Goal: Task Accomplishment & Management: Manage account settings

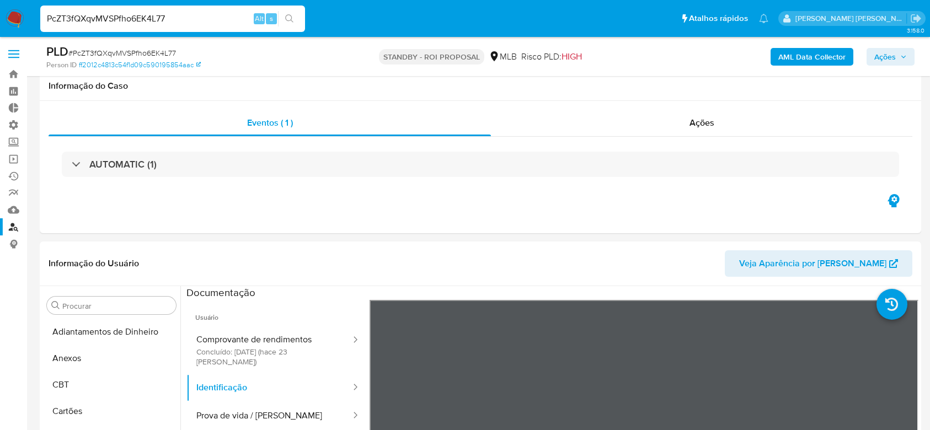
select select "10"
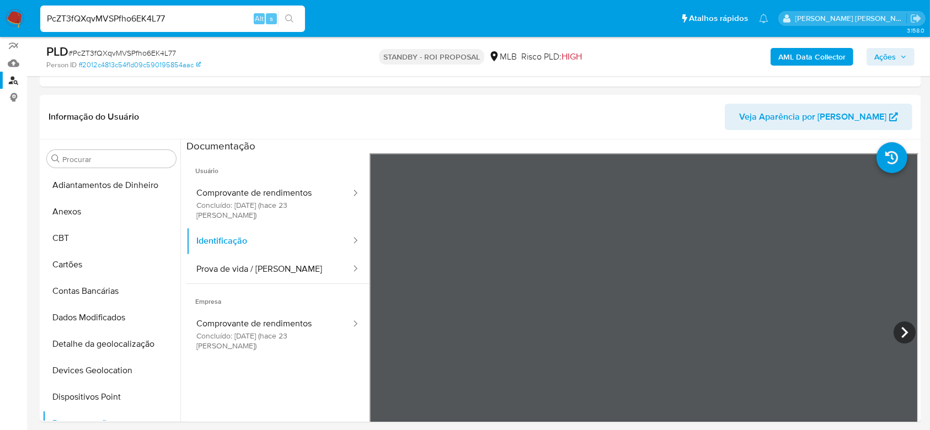
click at [94, 16] on input "PcZT3fQXqvMVSPfho6EK4L77" at bounding box center [172, 19] width 265 height 14
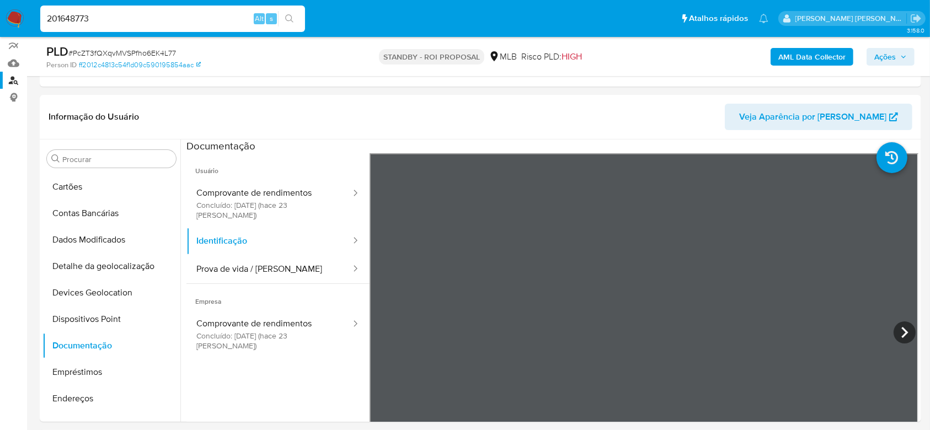
type input "201648773"
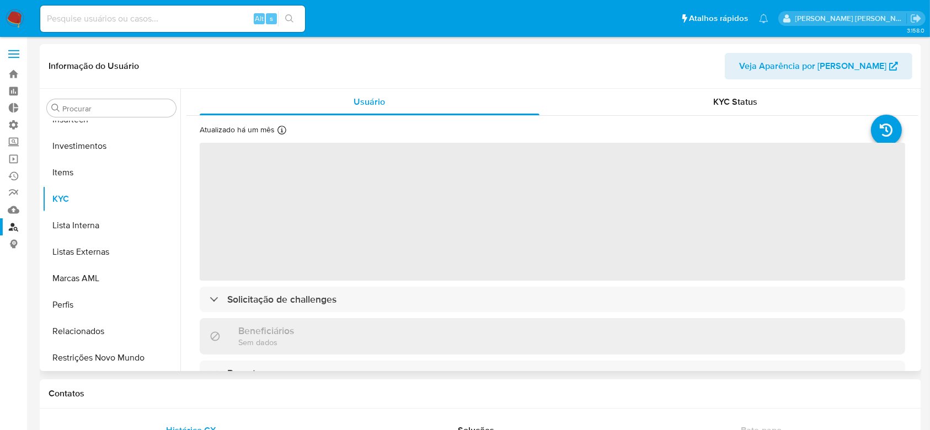
scroll to position [519, 0]
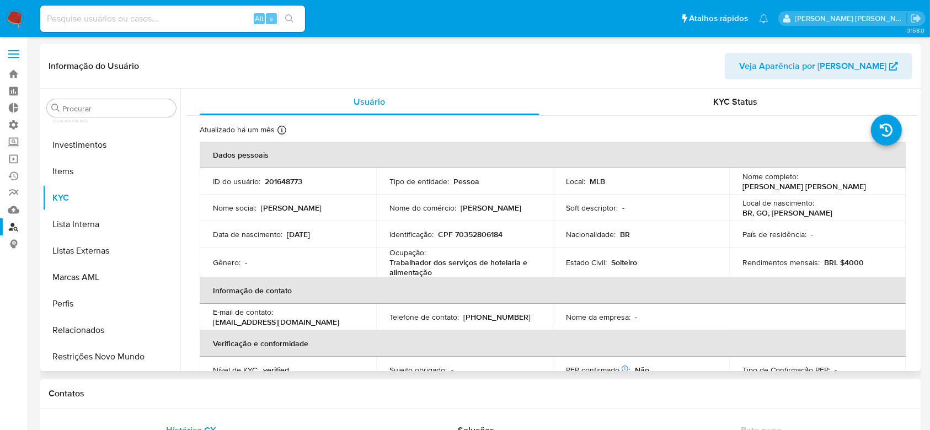
select select "10"
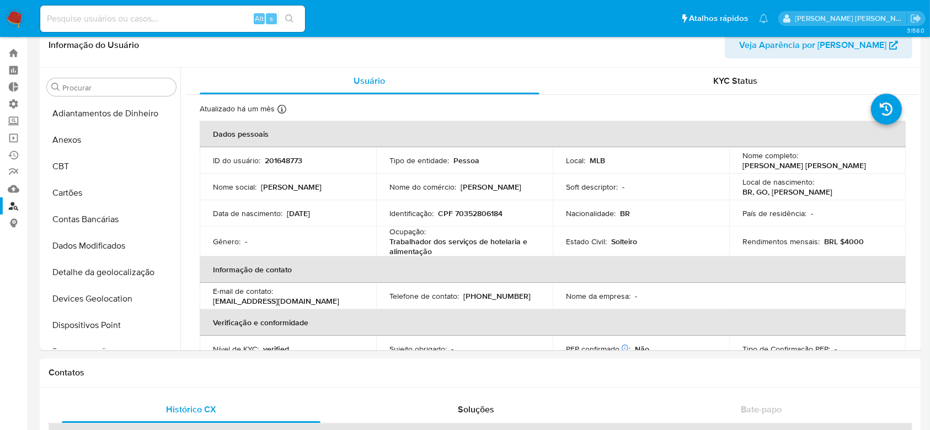
scroll to position [0, 0]
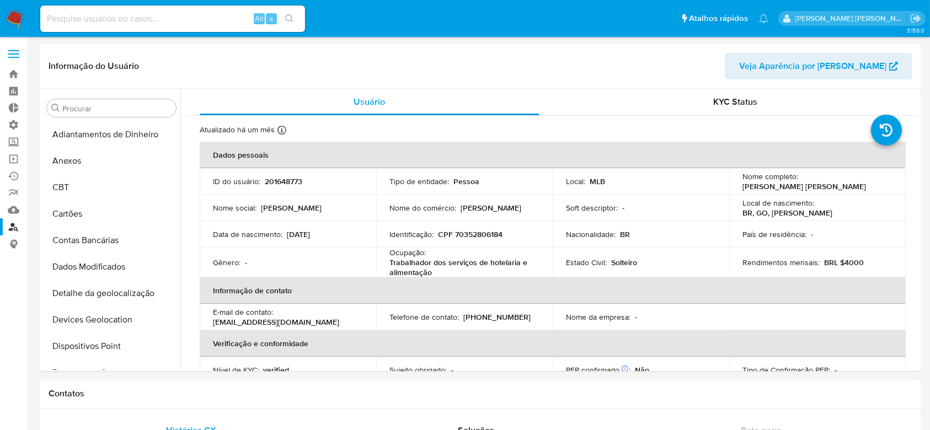
click at [15, 227] on link "Localizador de pessoas" at bounding box center [65, 226] width 131 height 17
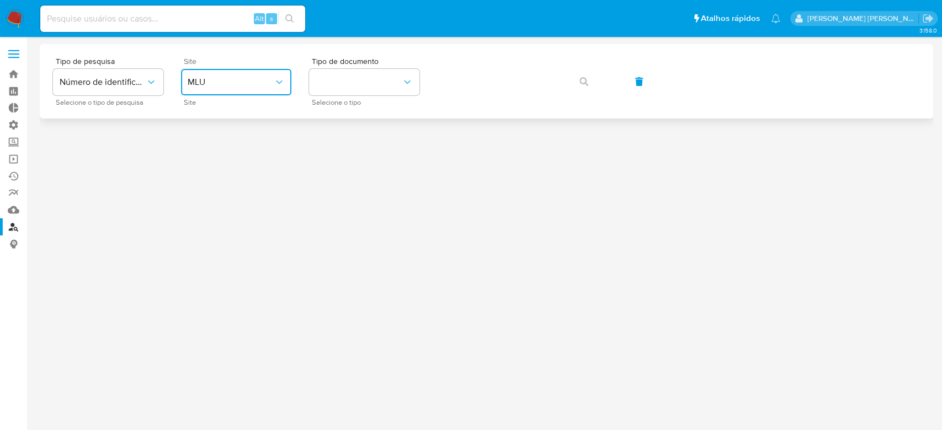
click at [282, 83] on icon "site_id" at bounding box center [279, 82] width 11 height 11
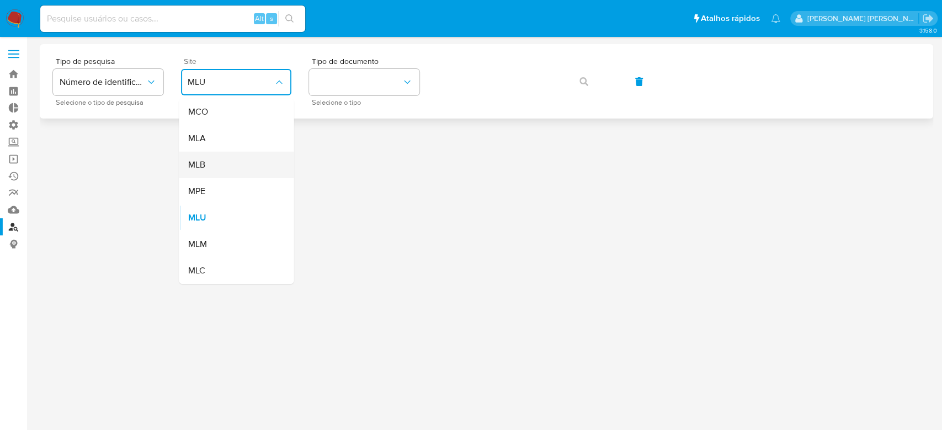
click at [237, 158] on div "MLB" at bounding box center [233, 165] width 90 height 26
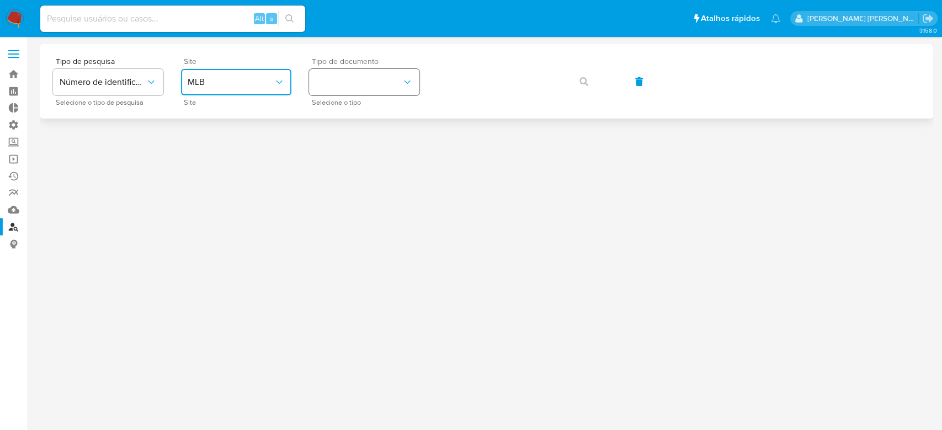
click at [334, 79] on button "identificationType" at bounding box center [364, 82] width 110 height 26
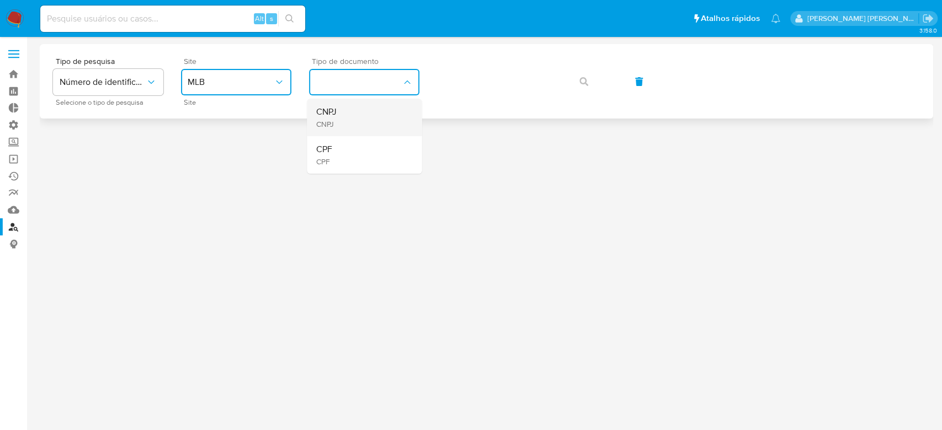
click at [334, 123] on span "CNPJ" at bounding box center [326, 124] width 20 height 10
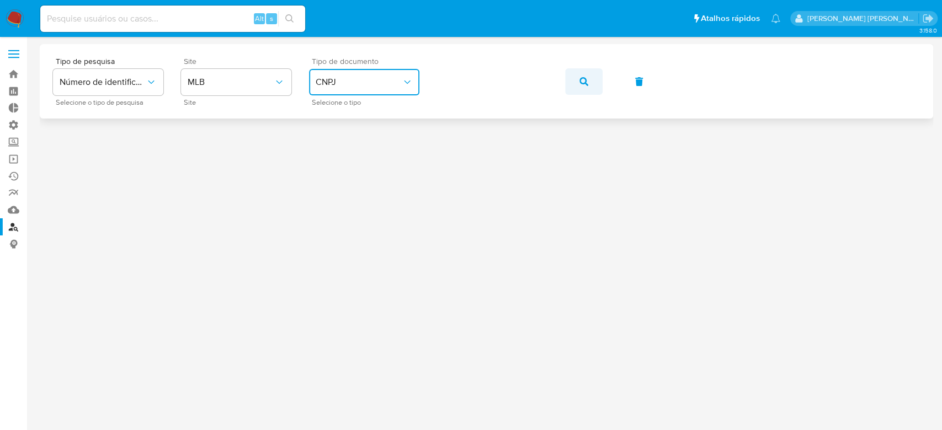
click at [583, 76] on span "button" at bounding box center [583, 82] width 9 height 24
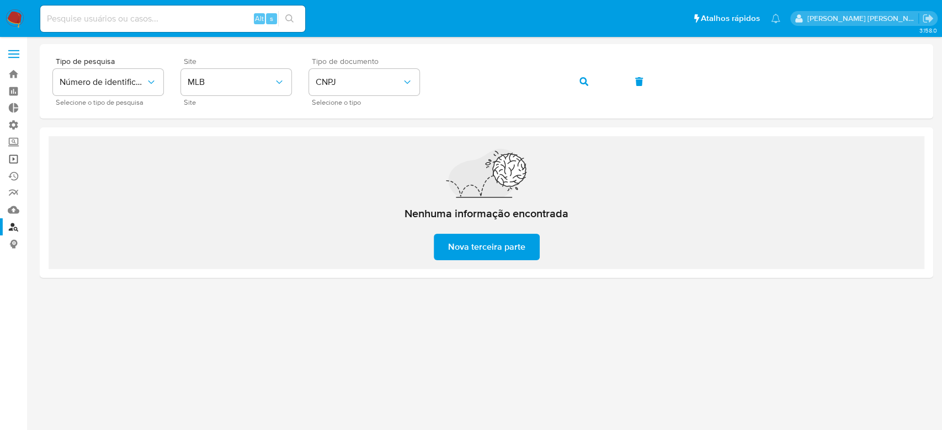
click at [20, 161] on link "Operações em massa" at bounding box center [65, 159] width 131 height 17
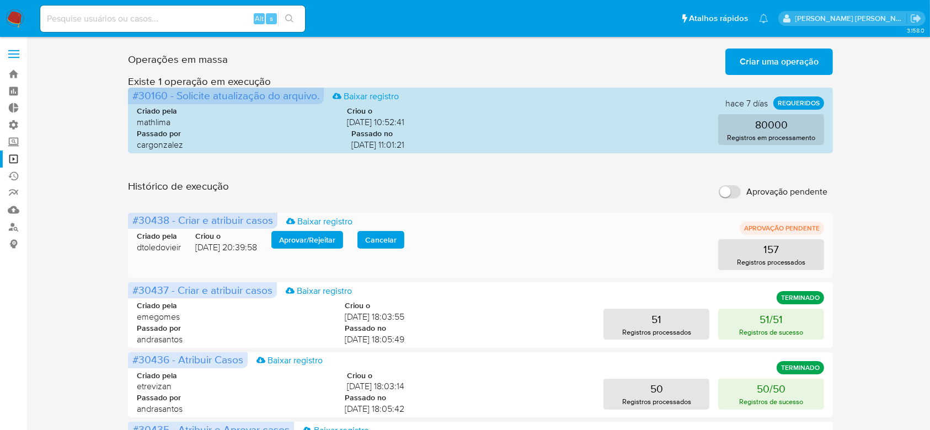
click at [322, 246] on span "Aprovar / Rejeitar" at bounding box center [307, 239] width 56 height 15
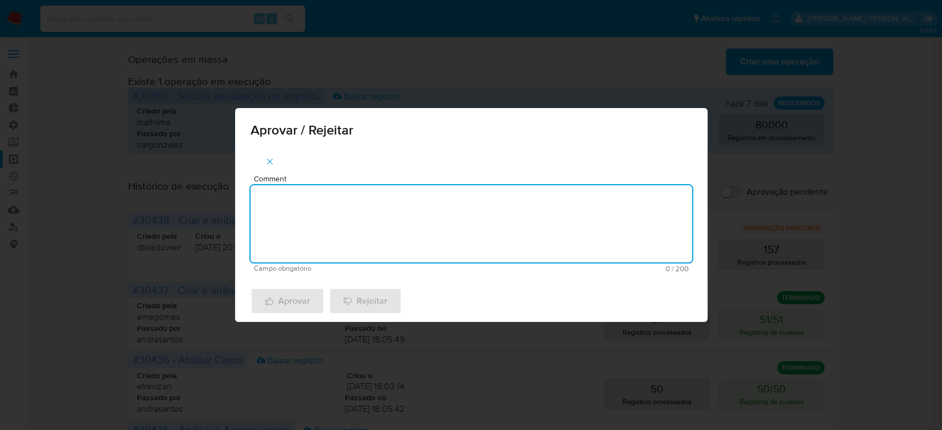
click at [403, 227] on textarea "Comment" at bounding box center [470, 223] width 441 height 77
type textarea "Para tratamento."
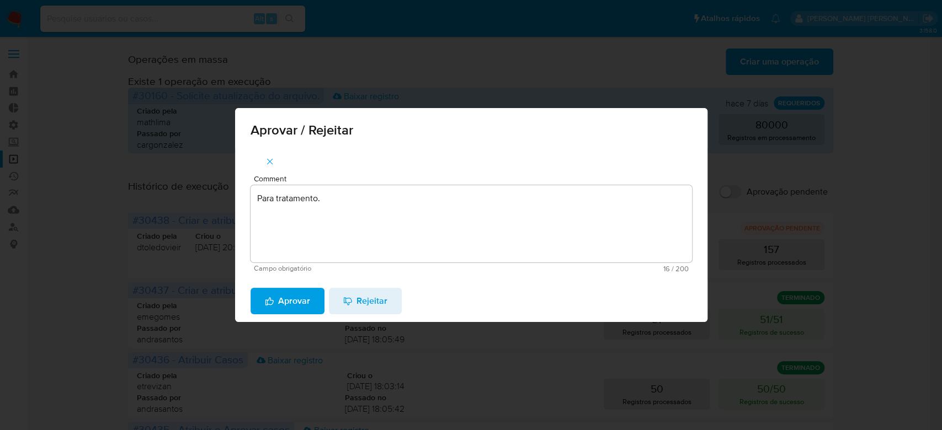
click at [293, 308] on span "Aprovar" at bounding box center [287, 301] width 45 height 24
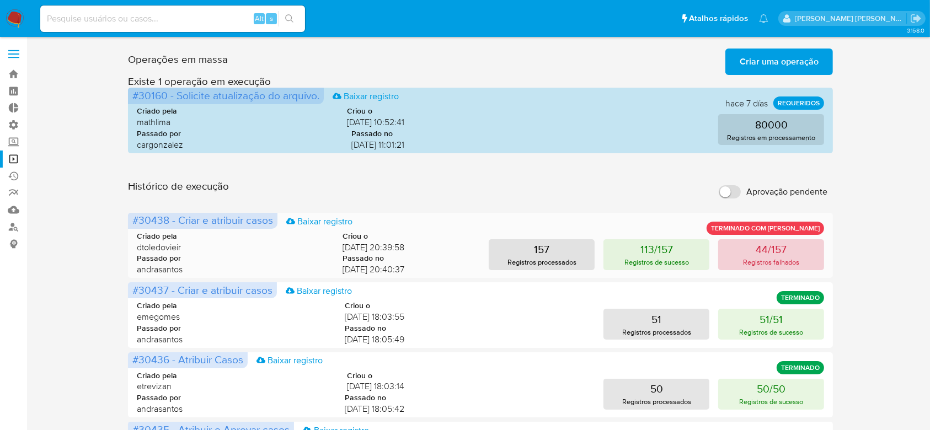
click at [768, 254] on p "44/157" at bounding box center [771, 249] width 31 height 15
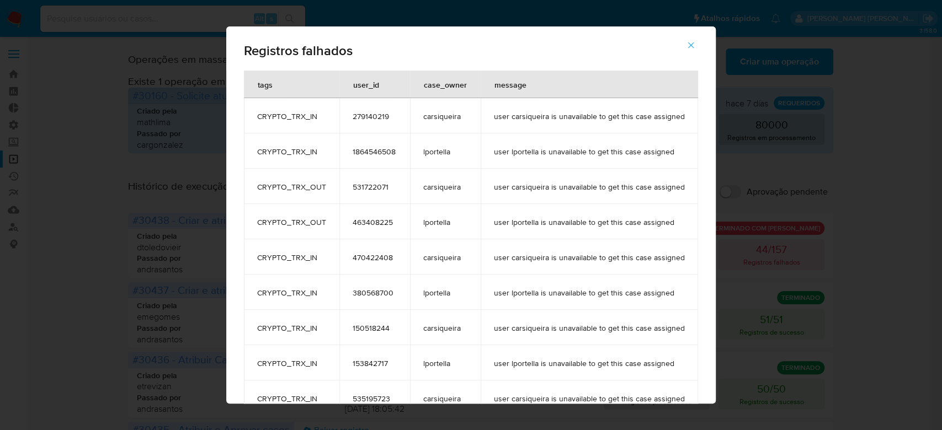
click at [364, 115] on span "279140219" at bounding box center [375, 116] width 44 height 10
click at [693, 42] on icon "button" at bounding box center [691, 45] width 10 height 10
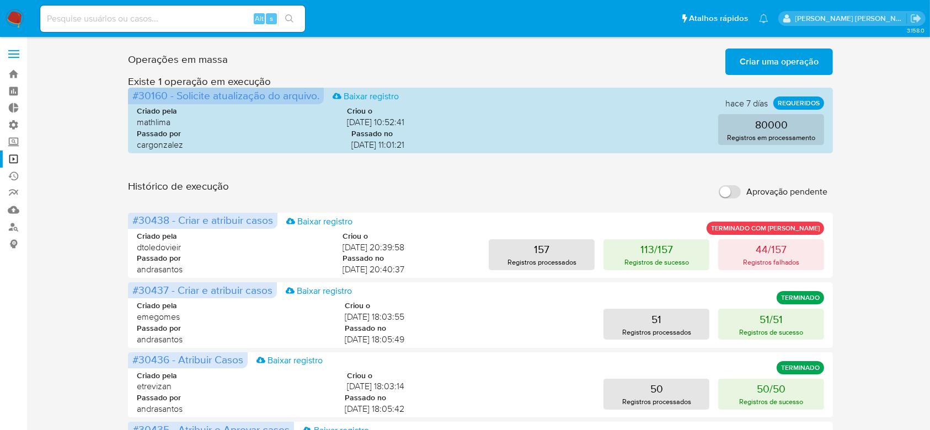
click at [80, 22] on input at bounding box center [172, 19] width 265 height 14
paste input "279140219"
type input "279140219"
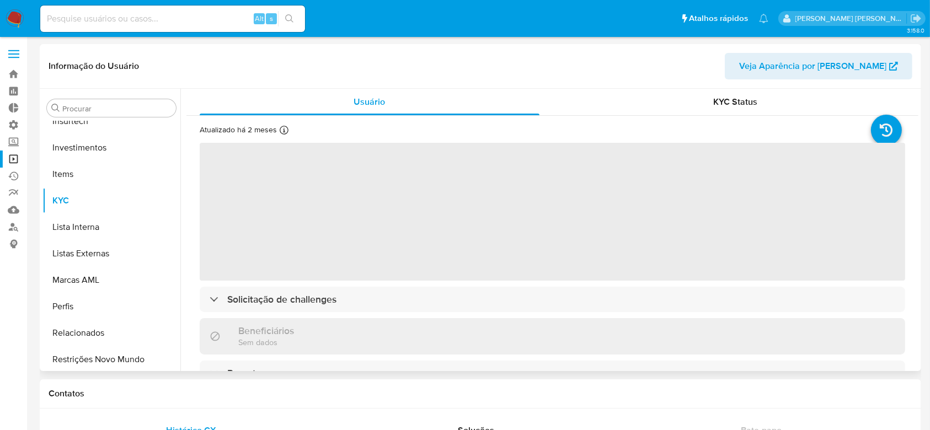
scroll to position [519, 0]
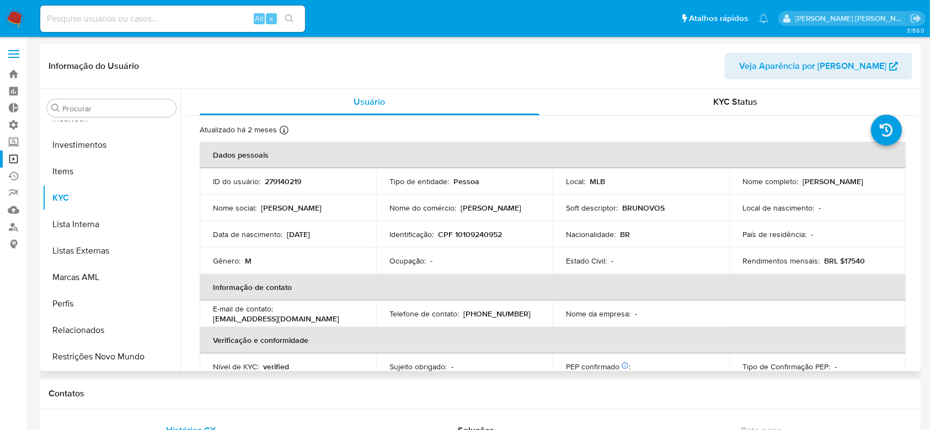
select select "10"
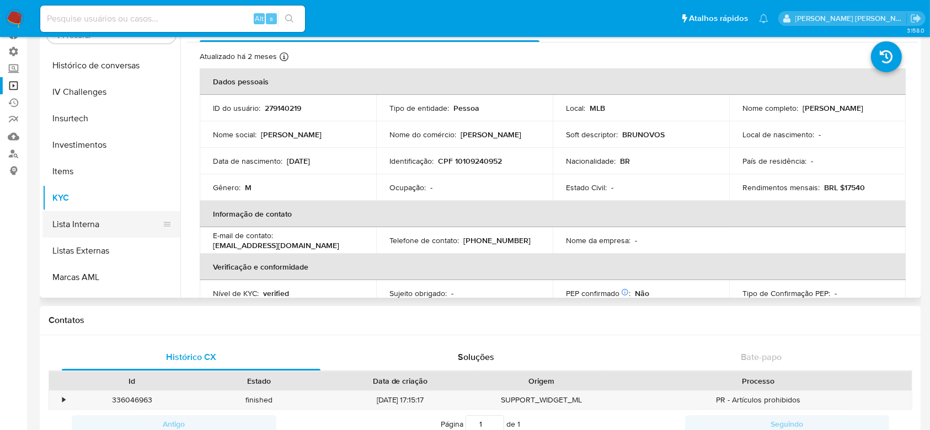
scroll to position [372, 0]
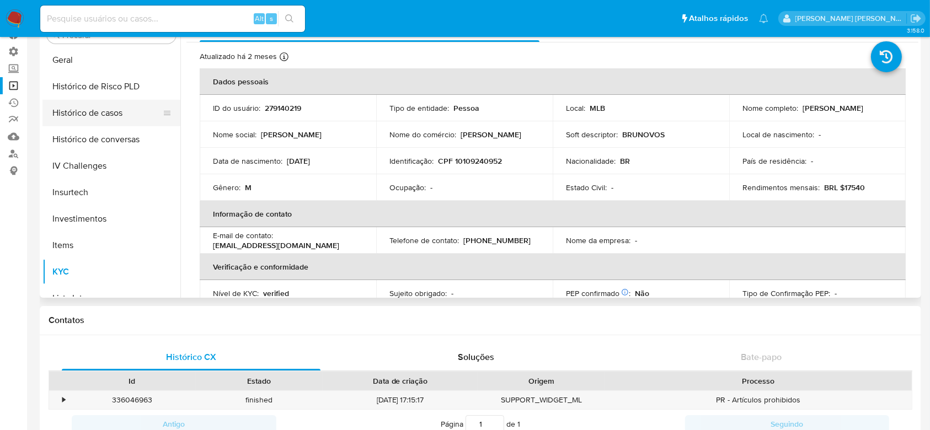
click at [97, 111] on button "Histórico de casos" at bounding box center [106, 113] width 129 height 26
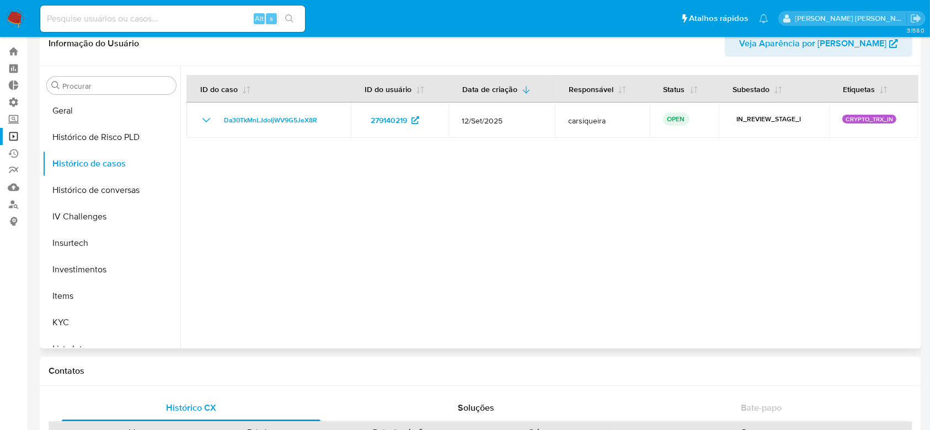
scroll to position [0, 0]
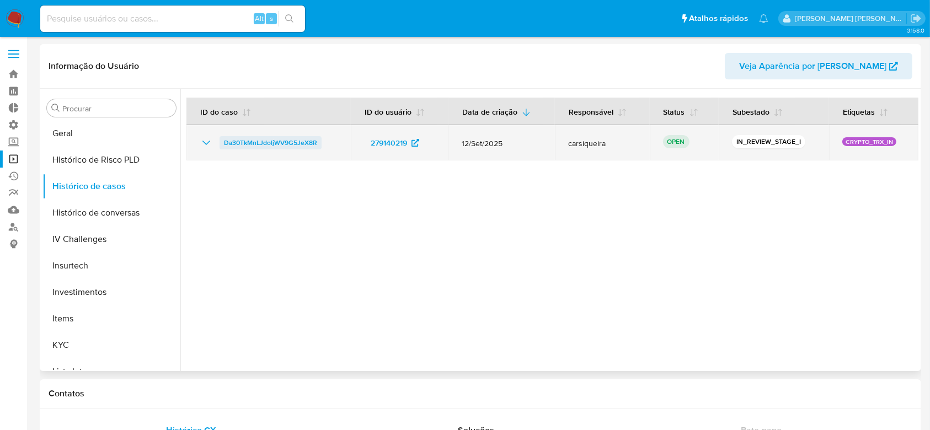
click at [269, 140] on span "Da30TkMnLJdoljWV9G5JeX8R" at bounding box center [270, 142] width 93 height 13
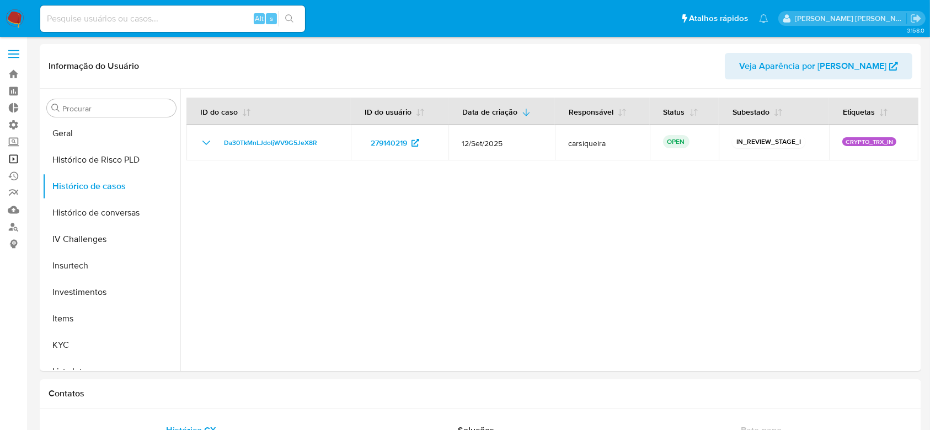
click at [16, 160] on link "Operações em massa" at bounding box center [65, 159] width 131 height 17
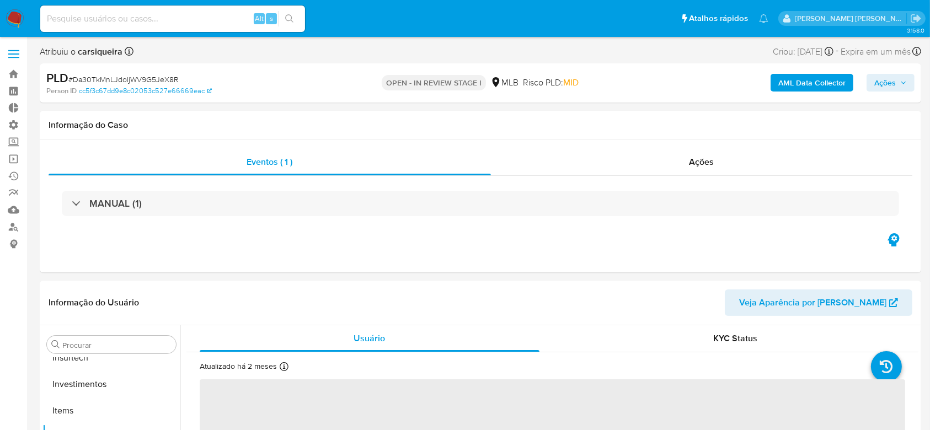
scroll to position [519, 0]
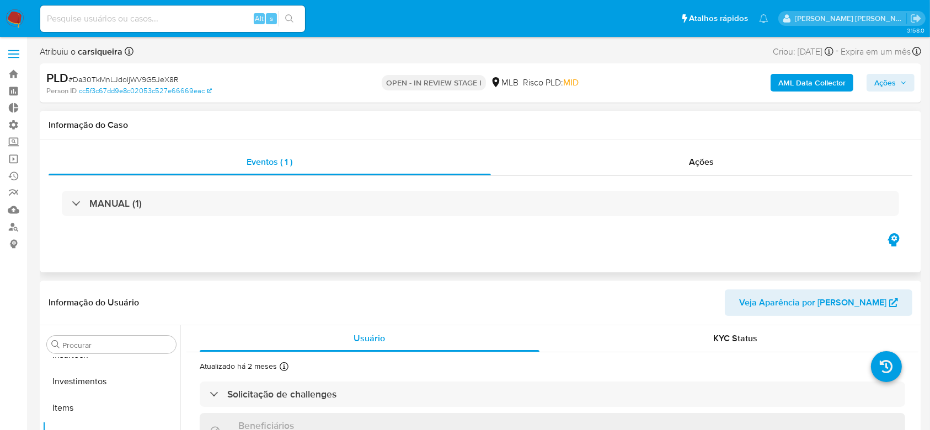
select select "10"
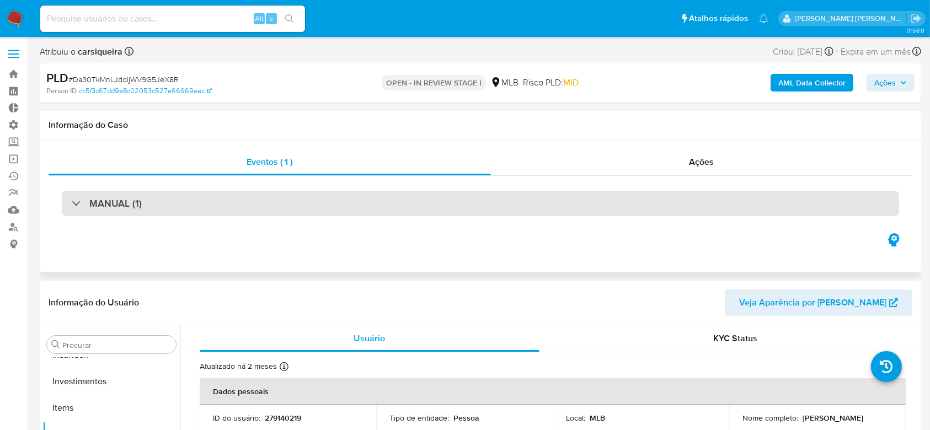
click at [84, 207] on div "MANUAL (1)" at bounding box center [107, 204] width 70 height 12
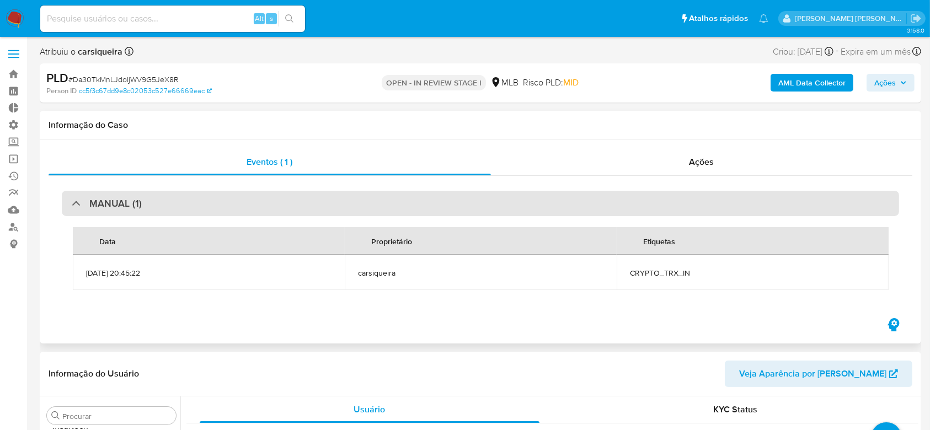
click at [74, 207] on div "MANUAL (1)" at bounding box center [107, 204] width 70 height 12
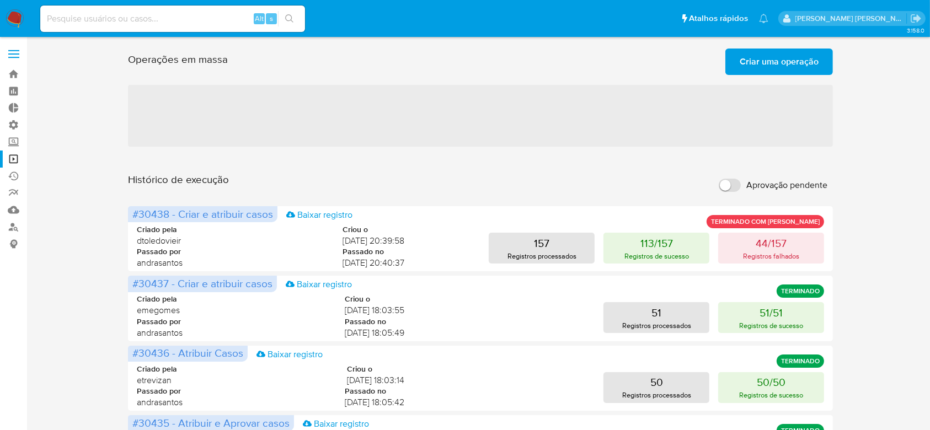
scroll to position [73, 0]
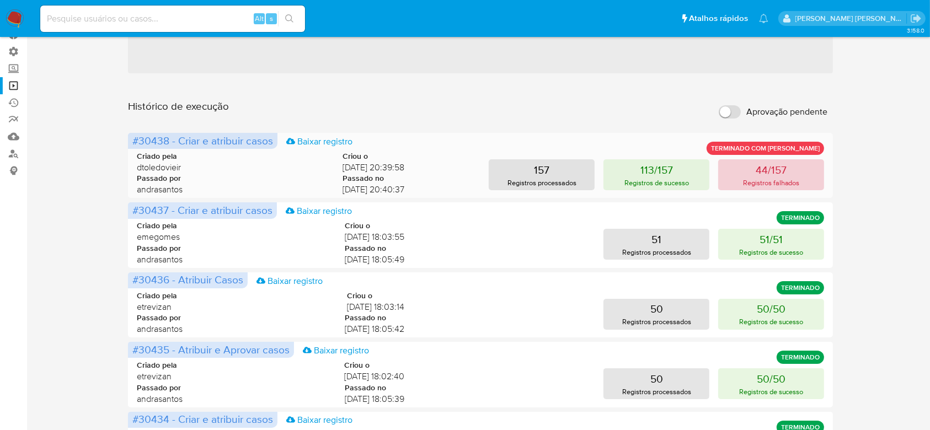
click at [764, 179] on p "Registros falhados" at bounding box center [771, 183] width 57 height 10
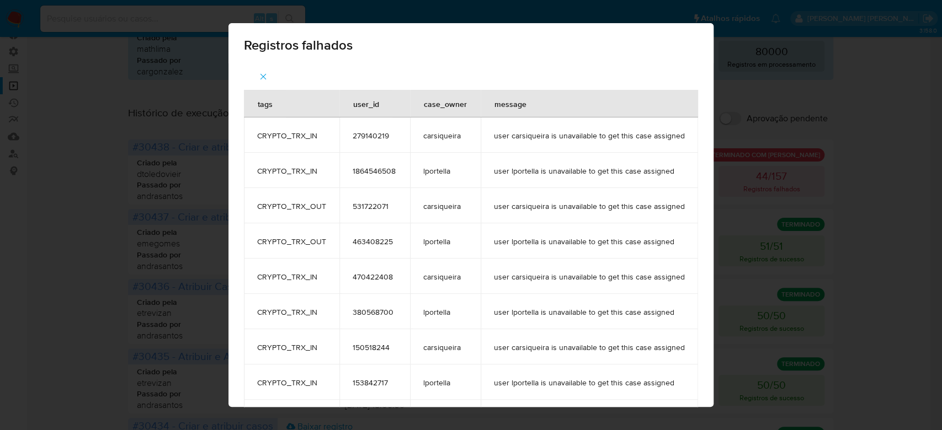
click at [366, 242] on span "463408225" at bounding box center [375, 242] width 44 height 10
copy span "463408225"
click at [254, 77] on button "button" at bounding box center [263, 76] width 39 height 26
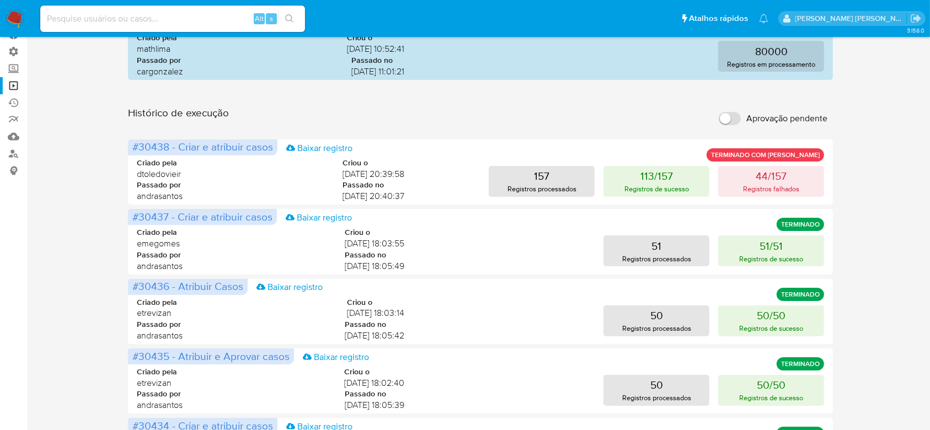
click at [137, 26] on div "Alt s" at bounding box center [172, 19] width 265 height 26
click at [164, 13] on input at bounding box center [172, 19] width 265 height 14
paste input "463408225"
type input "463408225"
click at [295, 15] on button "search-icon" at bounding box center [289, 18] width 23 height 15
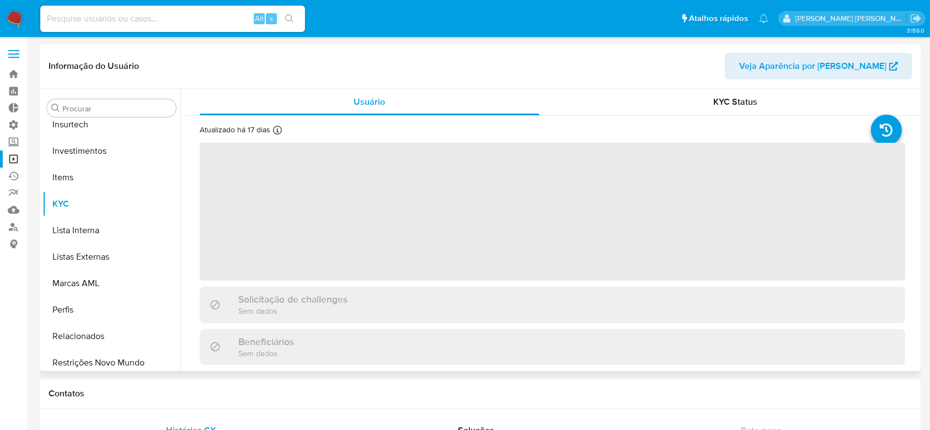
scroll to position [519, 0]
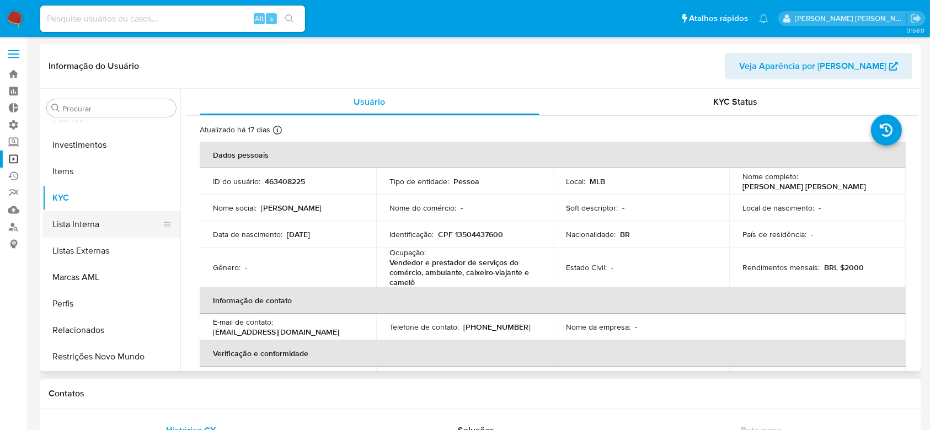
select select "10"
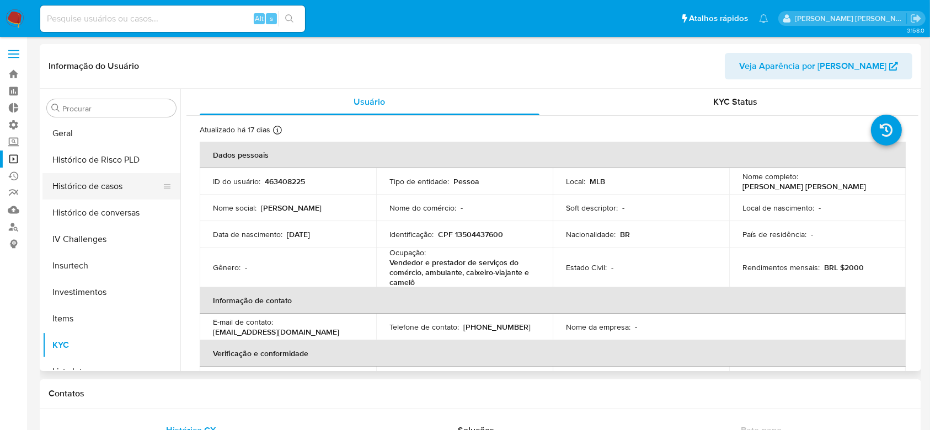
click at [116, 185] on button "Histórico de casos" at bounding box center [106, 186] width 129 height 26
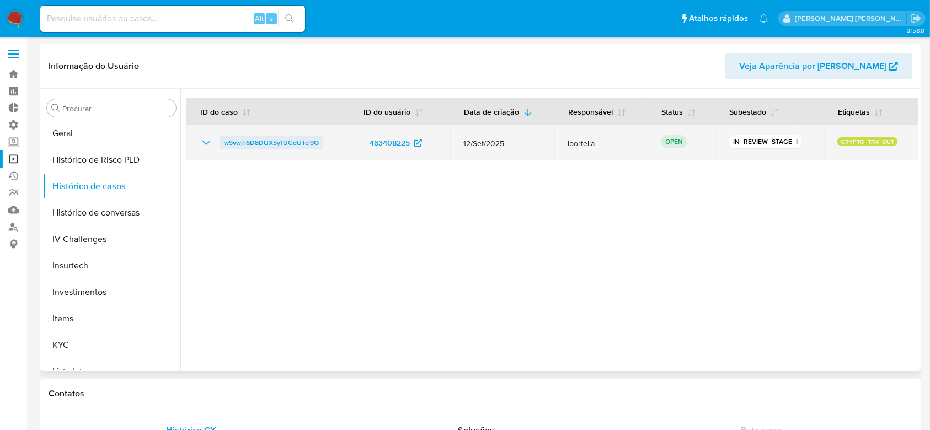
click at [251, 142] on span "w9vwjT6D8DUXSy1UGdUTci9Q" at bounding box center [271, 142] width 95 height 13
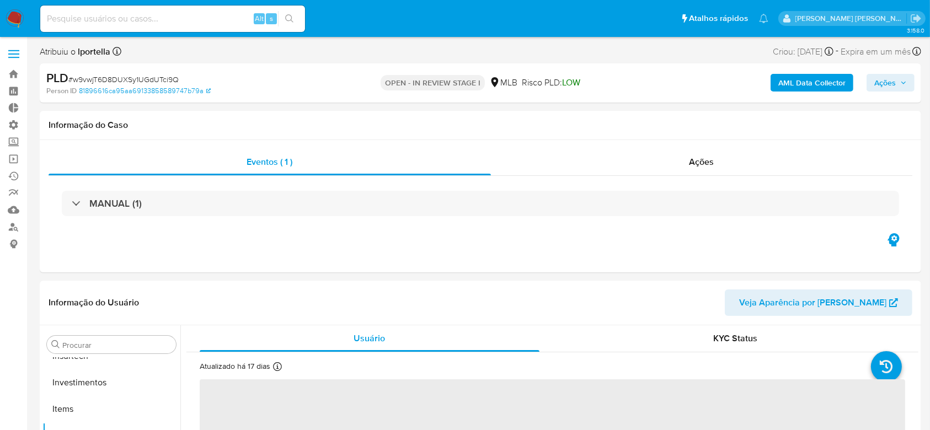
scroll to position [519, 0]
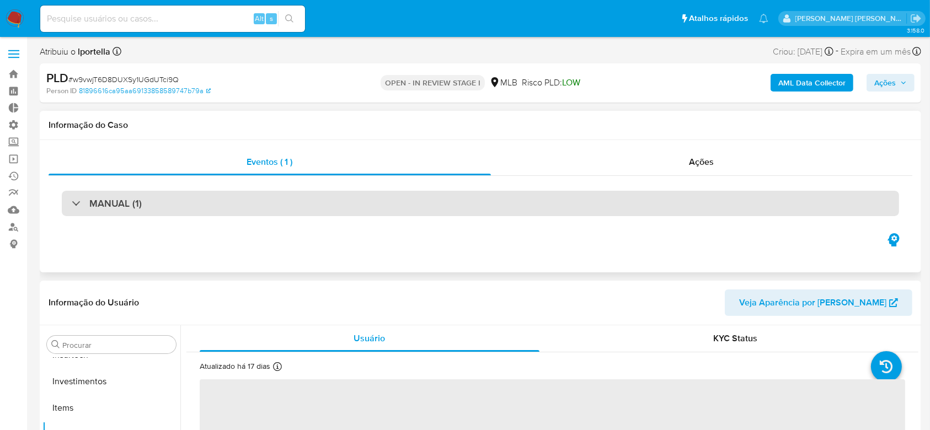
select select "10"
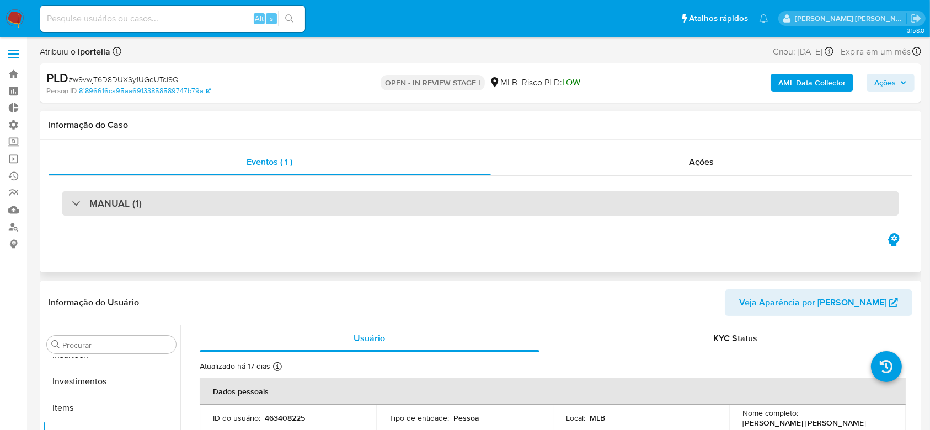
click at [77, 207] on div "MANUAL (1)" at bounding box center [107, 204] width 70 height 12
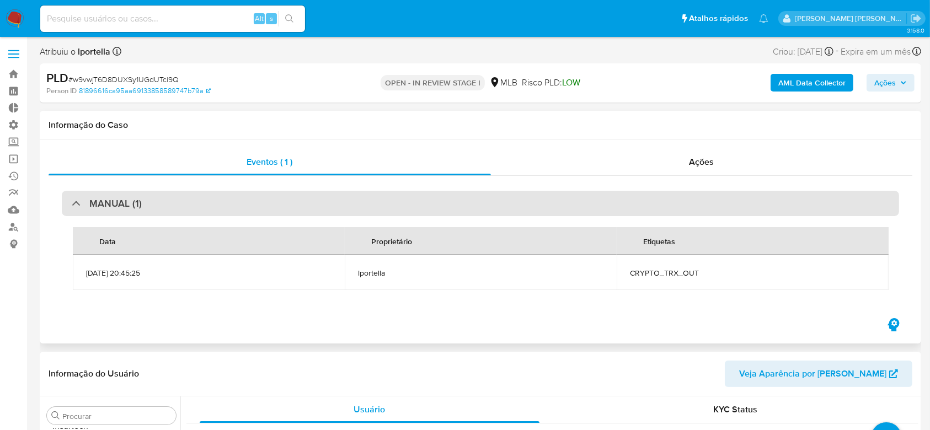
click at [76, 207] on div "MANUAL (1)" at bounding box center [107, 204] width 70 height 12
